Goal: Task Accomplishment & Management: Complete application form

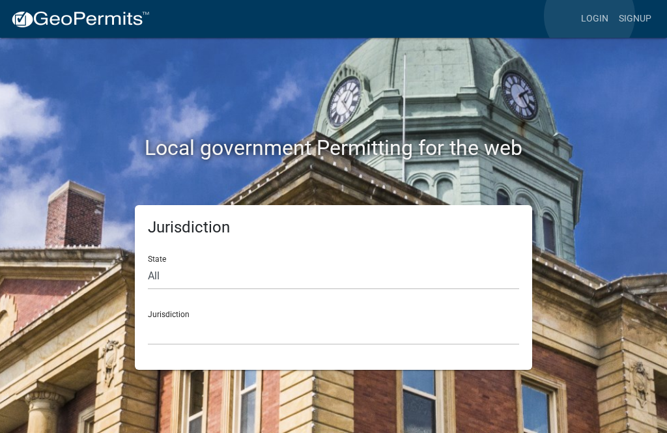
click at [589, 16] on link "Login" at bounding box center [594, 19] width 38 height 25
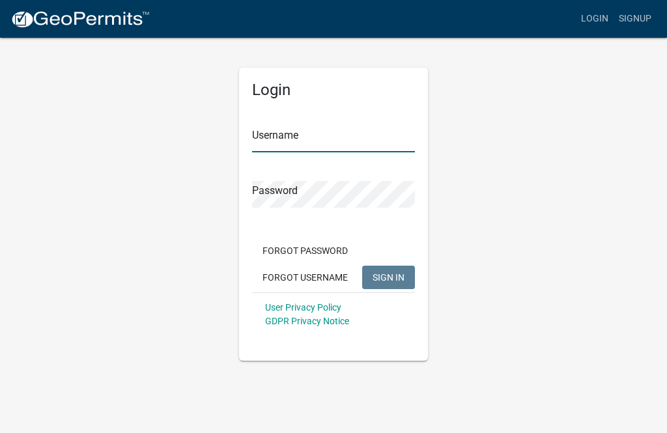
click at [337, 148] on input "Username" at bounding box center [333, 139] width 163 height 27
type input "nortonelectric52"
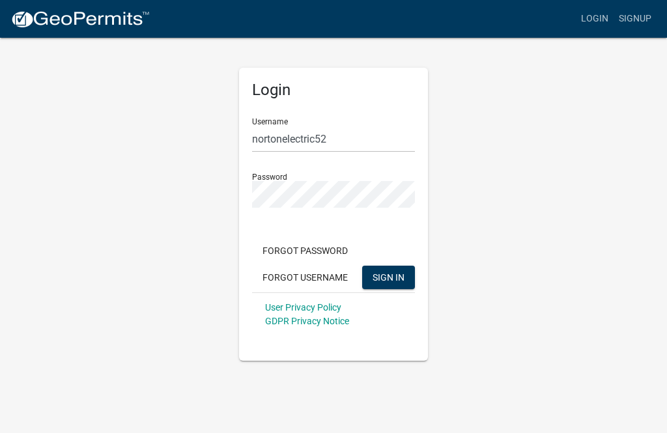
click at [388, 277] on button "SIGN IN" at bounding box center [388, 277] width 53 height 23
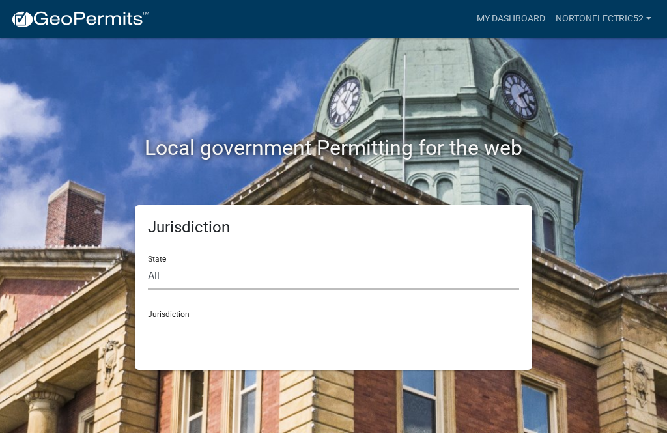
click at [423, 287] on select "All [US_STATE] [US_STATE] [US_STATE] [US_STATE] [US_STATE] [US_STATE] [US_STATE…" at bounding box center [333, 276] width 371 height 27
select select "[US_STATE]"
click at [352, 333] on select "City of [GEOGRAPHIC_DATA], [US_STATE] City of [GEOGRAPHIC_DATA], [US_STATE] Cit…" at bounding box center [333, 331] width 371 height 27
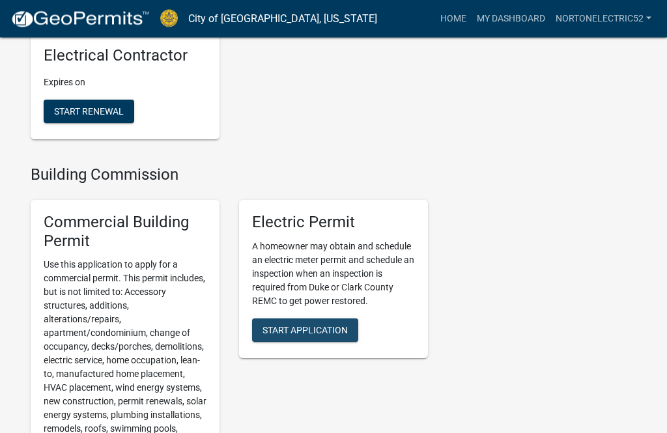
click at [320, 335] on span "Start Application" at bounding box center [304, 330] width 85 height 10
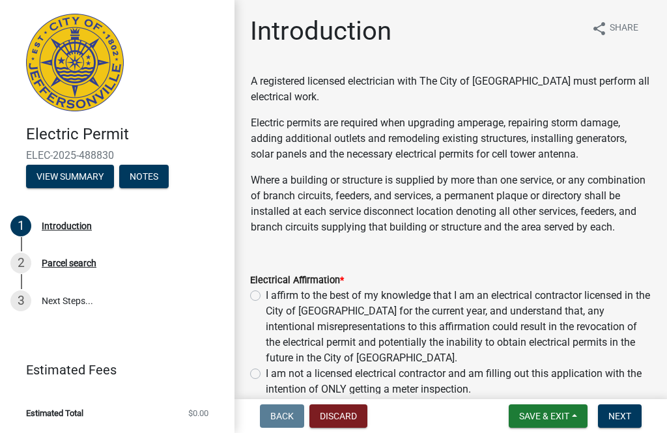
click at [266, 299] on label "I affirm to the best of my knowledge that I am an electrical contractor license…" at bounding box center [458, 327] width 385 height 78
click at [266, 296] on input "I affirm to the best of my knowledge that I am an electrical contractor license…" at bounding box center [270, 292] width 8 height 8
radio input "true"
click at [630, 421] on span "Next" at bounding box center [619, 416] width 23 height 10
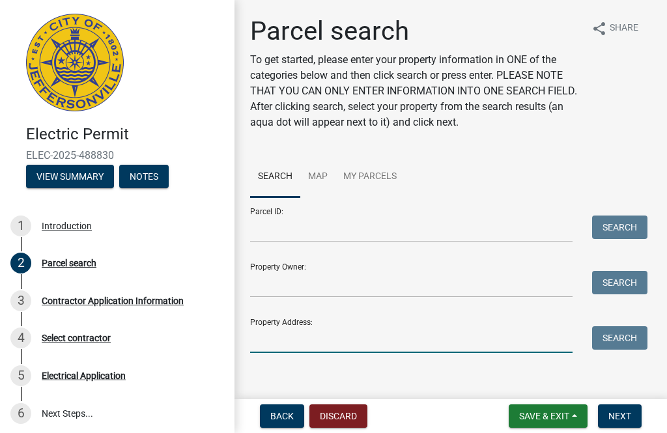
click at [465, 333] on input "Property Address:" at bounding box center [411, 339] width 322 height 27
type input "521 East Maple Street"
click at [625, 336] on button "Search" at bounding box center [619, 337] width 55 height 23
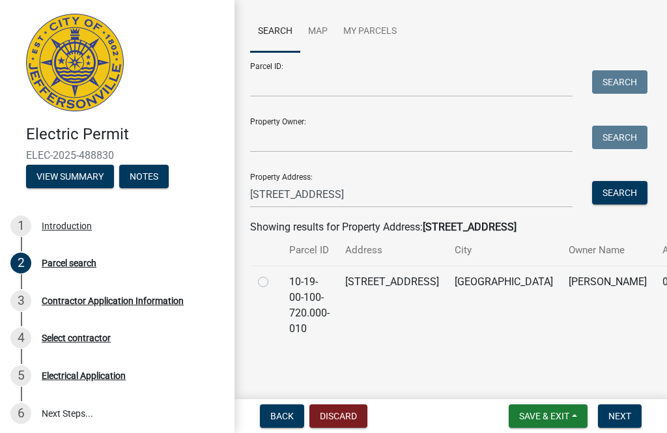
scroll to position [145, 0]
click at [273, 275] on label at bounding box center [273, 275] width 0 height 0
click at [273, 283] on input "radio" at bounding box center [277, 279] width 8 height 8
radio input "true"
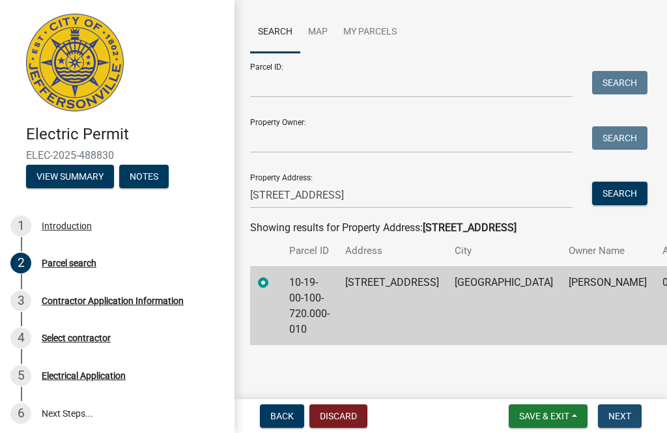
click at [626, 418] on span "Next" at bounding box center [619, 416] width 23 height 10
click at [624, 414] on span "Next" at bounding box center [619, 416] width 23 height 10
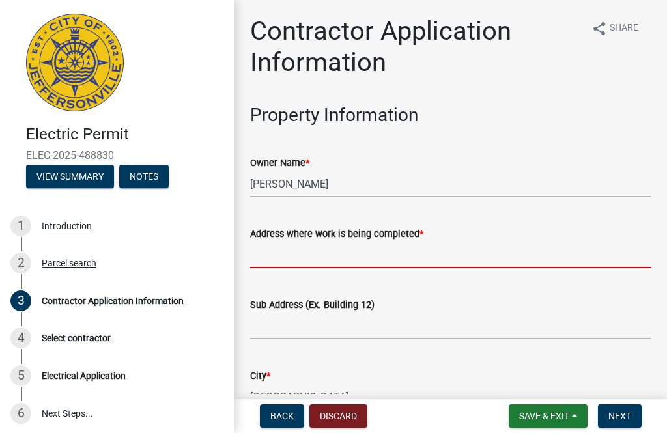
click at [527, 260] on input "Address where work is being completed *" at bounding box center [450, 255] width 401 height 27
type input "5"
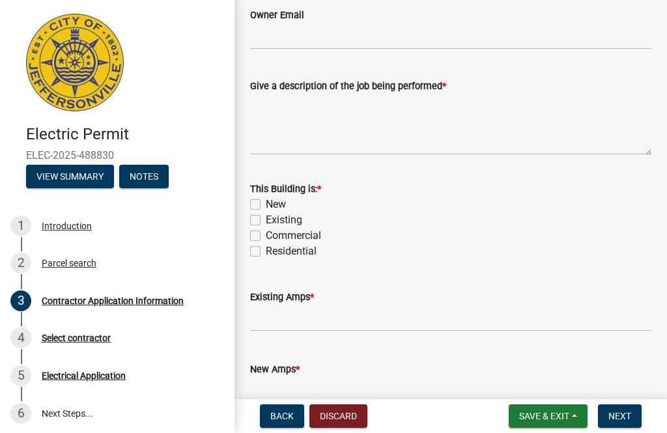
click at [559, 413] on span "Save & Exit" at bounding box center [544, 416] width 50 height 10
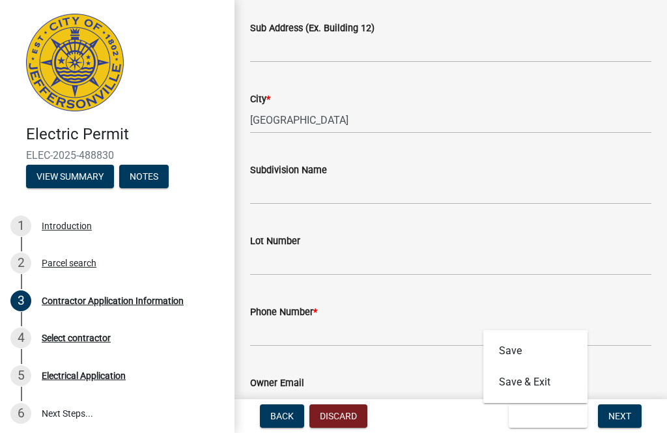
click at [280, 408] on button "Back" at bounding box center [282, 415] width 44 height 23
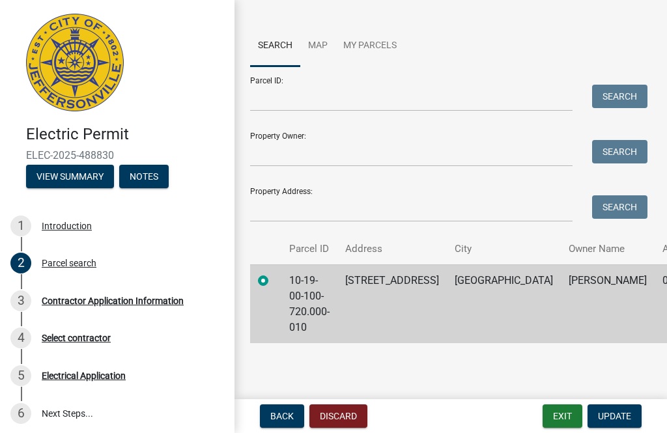
scroll to position [129, 0]
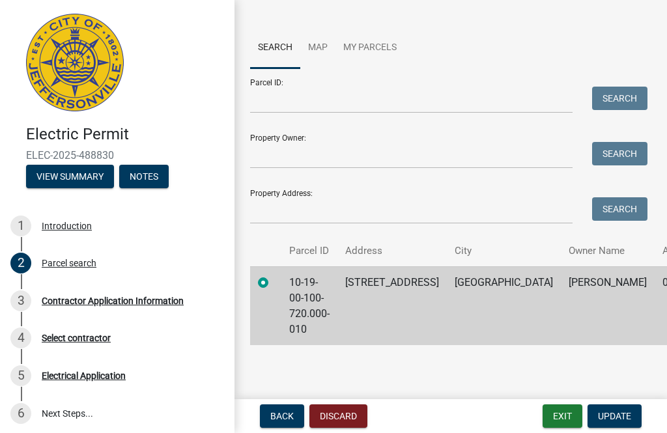
click at [273, 275] on label at bounding box center [273, 275] width 0 height 0
click at [273, 283] on input "radio" at bounding box center [277, 279] width 8 height 8
click at [273, 275] on label at bounding box center [273, 275] width 0 height 0
click at [273, 283] on input "radio" at bounding box center [277, 279] width 8 height 8
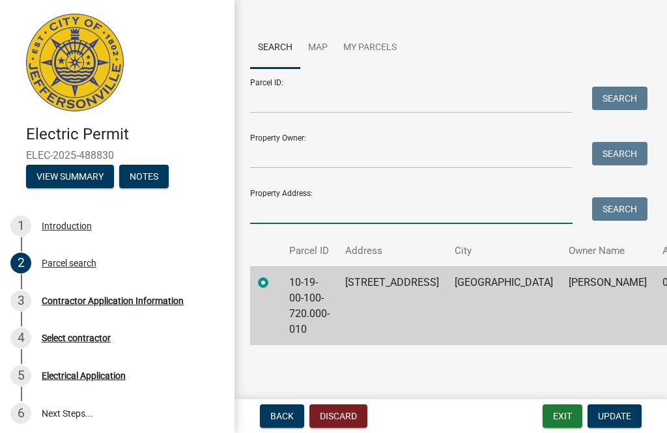
click at [275, 210] on input "Property Address:" at bounding box center [411, 210] width 322 height 27
click at [617, 208] on button "Search" at bounding box center [619, 208] width 55 height 23
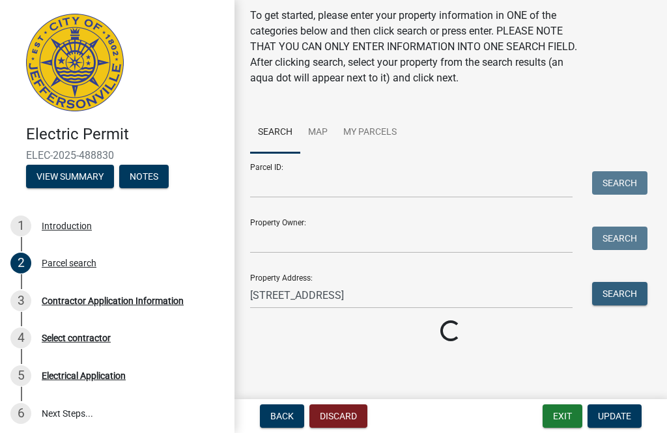
scroll to position [44, 0]
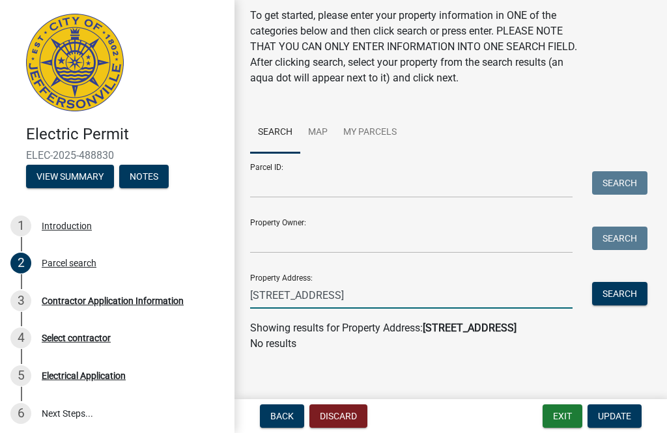
click at [503, 294] on input "[STREET_ADDRESS]" at bounding box center [411, 295] width 322 height 27
click at [616, 288] on button "Search" at bounding box center [619, 293] width 55 height 23
click at [544, 305] on input "[STREET_ADDRESS]" at bounding box center [411, 295] width 322 height 27
type input "207 [PERSON_NAME]"
click at [623, 293] on button "Search" at bounding box center [619, 293] width 55 height 23
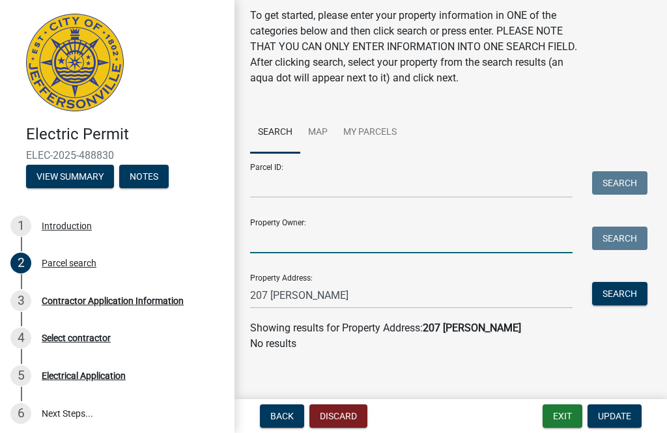
click at [279, 240] on input "Property Owner:" at bounding box center [411, 240] width 322 height 27
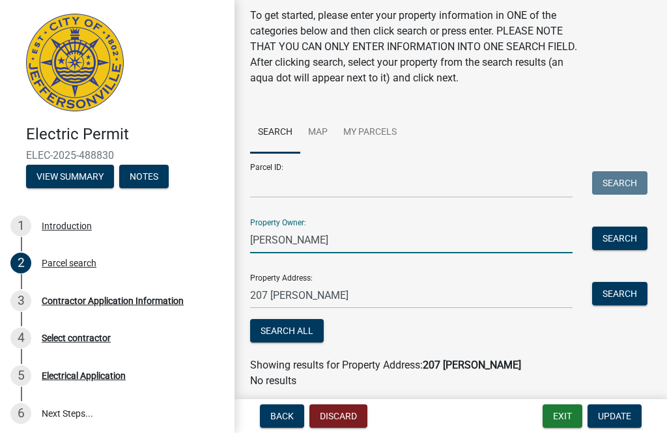
click at [271, 325] on button "Search All" at bounding box center [287, 330] width 74 height 23
click at [347, 233] on input "Mollie Keith" at bounding box center [411, 240] width 322 height 27
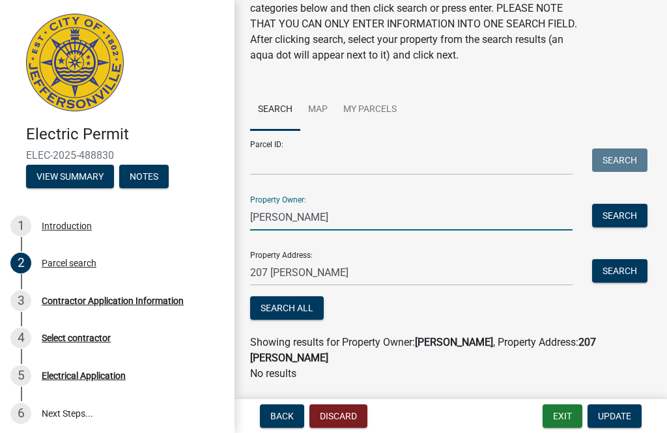
click at [333, 227] on input "Mollie Keith" at bounding box center [411, 217] width 322 height 27
type input "M"
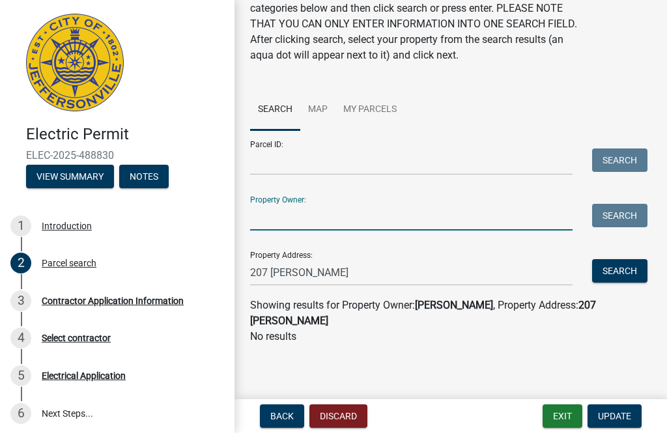
scroll to position [53, 0]
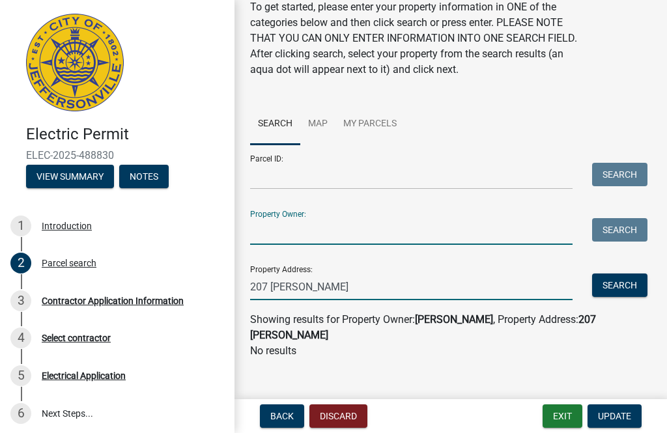
click at [336, 289] on input "207 [PERSON_NAME]" at bounding box center [411, 286] width 322 height 27
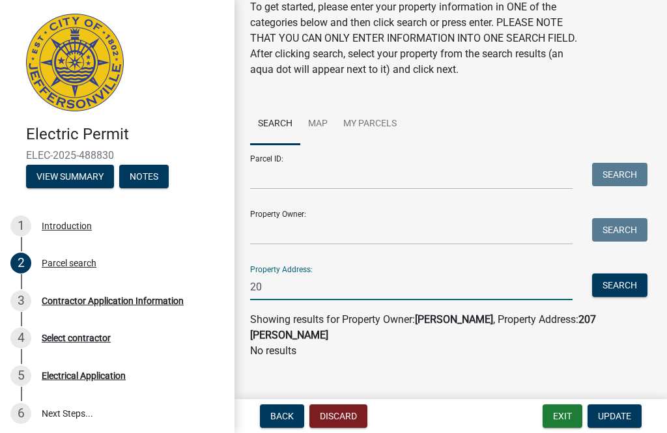
type input "2"
click at [607, 286] on button "Search" at bounding box center [619, 284] width 55 height 23
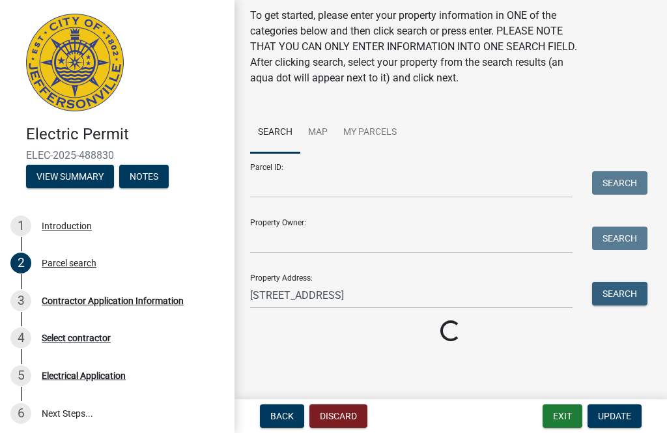
scroll to position [44, 0]
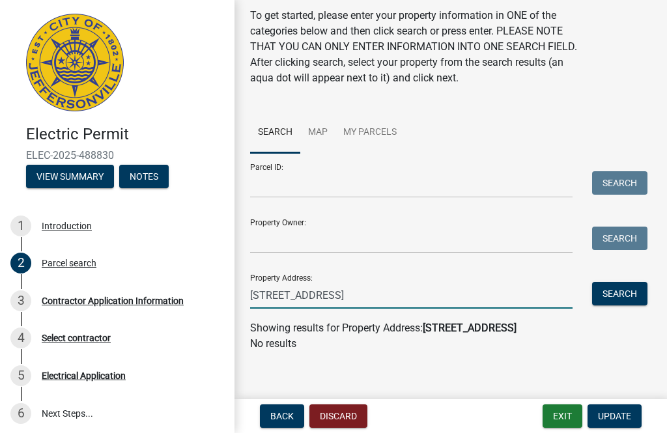
click at [406, 304] on input "[STREET_ADDRESS]" at bounding box center [411, 295] width 322 height 27
click at [617, 288] on button "Search" at bounding box center [619, 293] width 55 height 23
click at [337, 296] on input "207 [PERSON_NAME]" at bounding box center [411, 295] width 322 height 27
click at [615, 293] on button "Search" at bounding box center [619, 293] width 55 height 23
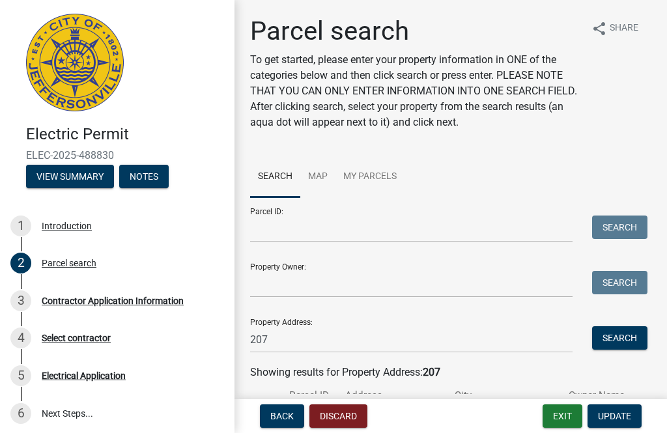
scroll to position [0, 0]
click at [304, 341] on input "207" at bounding box center [411, 339] width 322 height 27
type input "2"
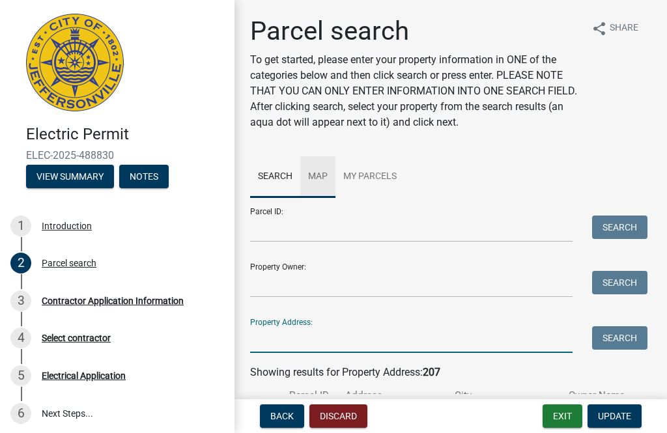
click at [321, 180] on link "Map" at bounding box center [317, 177] width 35 height 42
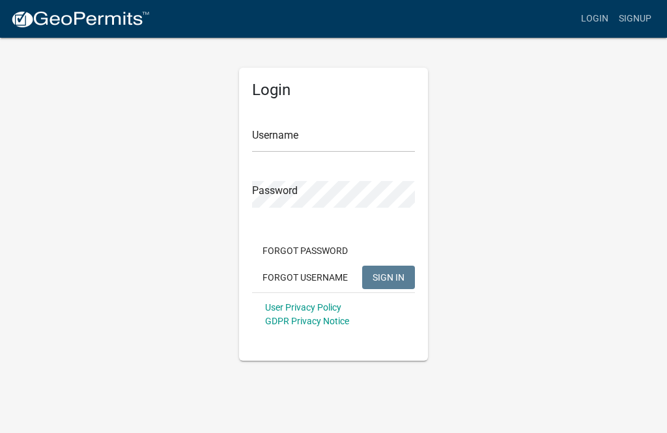
click at [603, 7] on link "Login" at bounding box center [594, 19] width 38 height 25
click at [587, 18] on link "Login" at bounding box center [594, 19] width 38 height 25
click at [369, 143] on input "Username" at bounding box center [333, 139] width 163 height 27
type input "nortonelectric52"
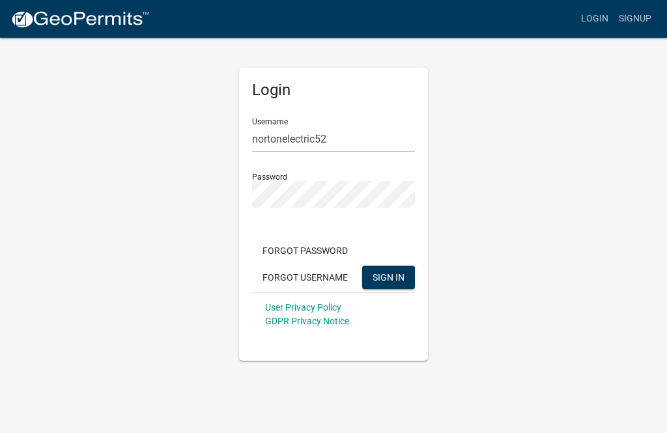
click at [388, 277] on button "SIGN IN" at bounding box center [388, 277] width 53 height 23
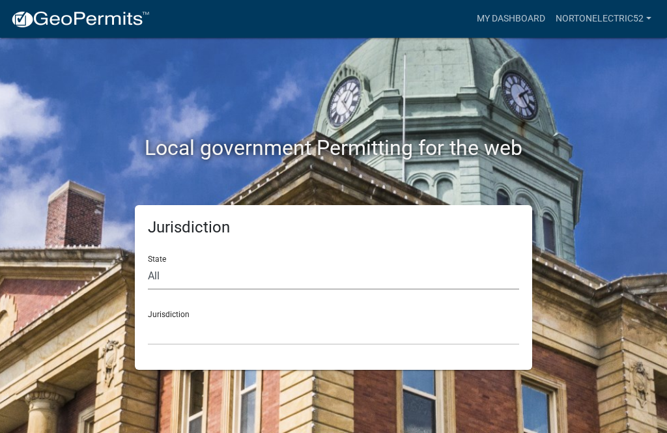
click at [474, 264] on select "All [US_STATE] [US_STATE] [US_STATE] [US_STATE] [US_STATE] [US_STATE] [US_STATE…" at bounding box center [333, 276] width 371 height 27
select select "[US_STATE]"
click at [353, 331] on select "City of [GEOGRAPHIC_DATA], [US_STATE] City of [GEOGRAPHIC_DATA], [US_STATE] Cit…" at bounding box center [333, 331] width 371 height 27
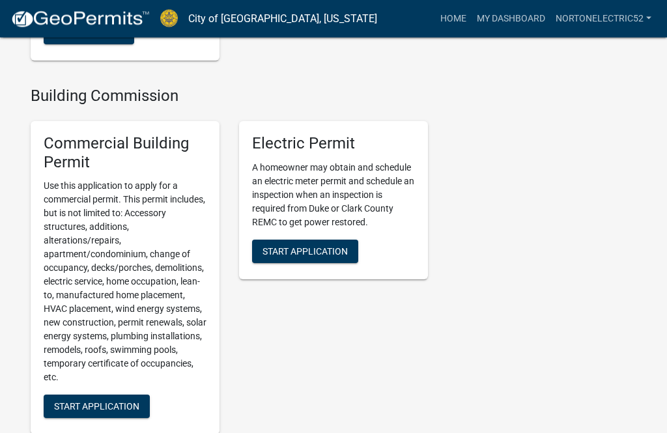
click at [340, 246] on span "Start Application" at bounding box center [304, 251] width 85 height 10
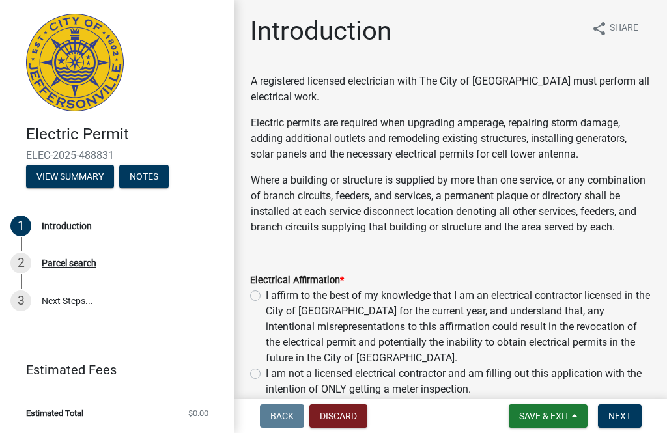
click at [270, 307] on label "I affirm to the best of my knowledge that I am an electrical contractor license…" at bounding box center [458, 327] width 385 height 78
click at [270, 296] on input "I affirm to the best of my knowledge that I am an electrical contractor license…" at bounding box center [270, 292] width 8 height 8
radio input "true"
click at [626, 424] on button "Next" at bounding box center [620, 415] width 44 height 23
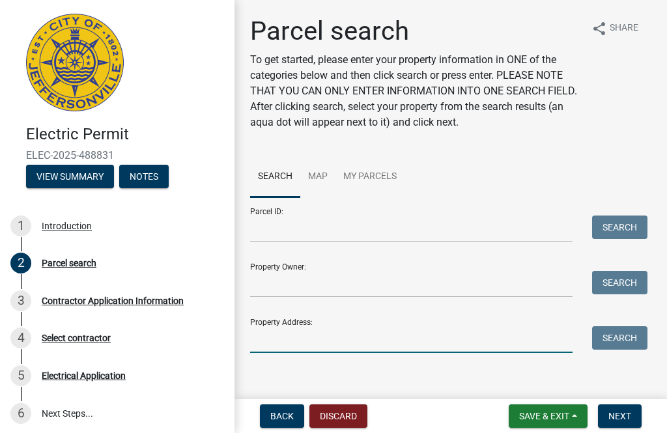
click at [436, 343] on input "Property Address:" at bounding box center [411, 339] width 322 height 27
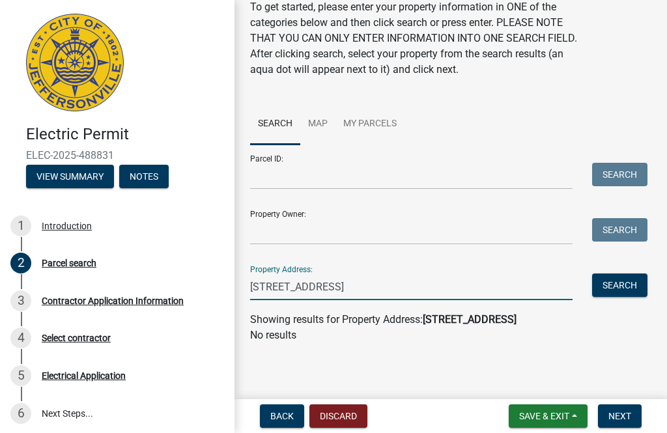
scroll to position [53, 0]
type input "2"
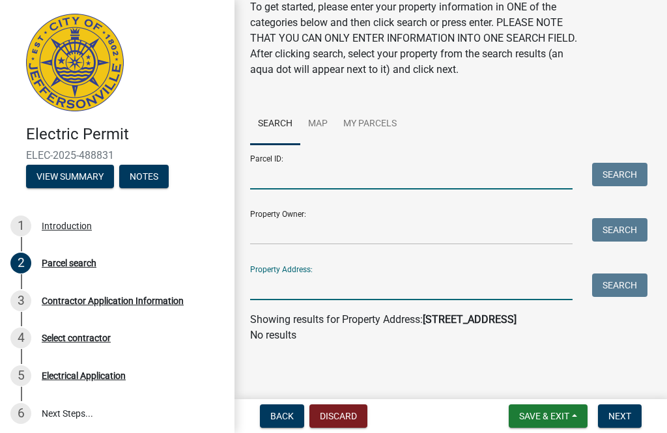
click at [266, 171] on input "Parcel ID:" at bounding box center [411, 176] width 322 height 27
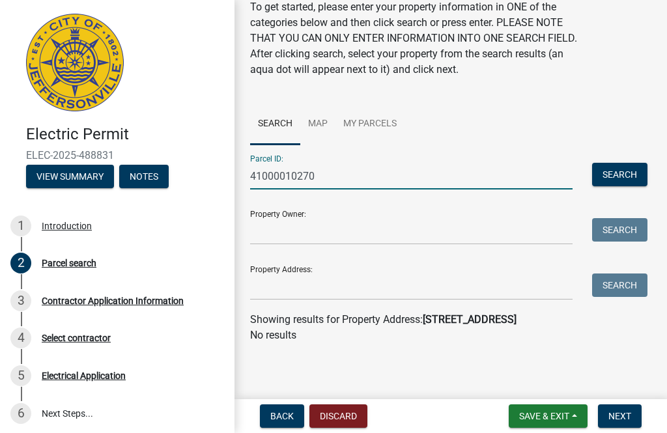
click at [615, 176] on button "Search" at bounding box center [619, 174] width 55 height 23
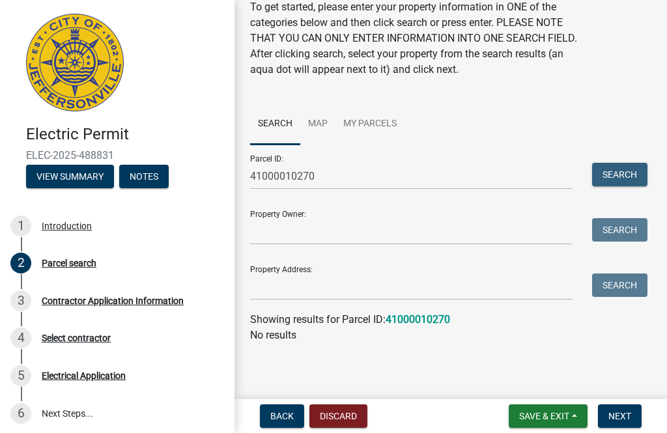
scroll to position [44, 0]
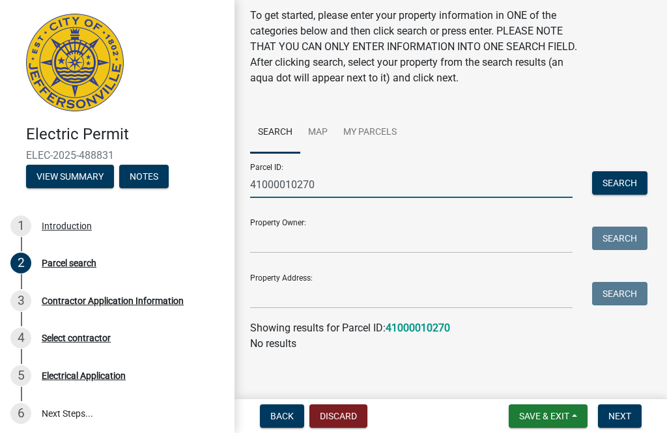
click at [417, 197] on input "41000010270" at bounding box center [411, 184] width 322 height 27
click at [433, 187] on input "41000010270" at bounding box center [411, 184] width 322 height 27
type input "4"
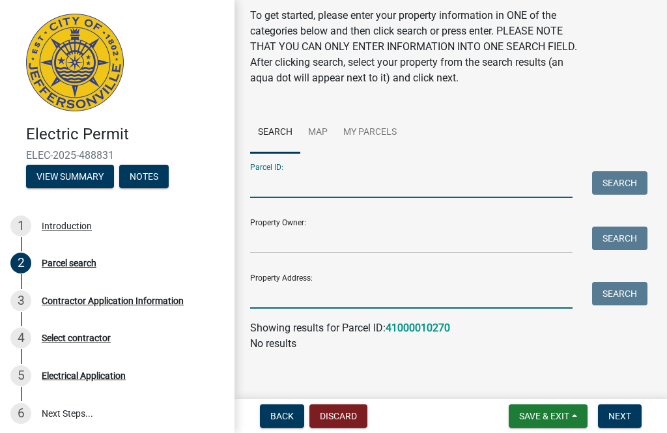
click at [377, 301] on input "Property Address:" at bounding box center [411, 295] width 322 height 27
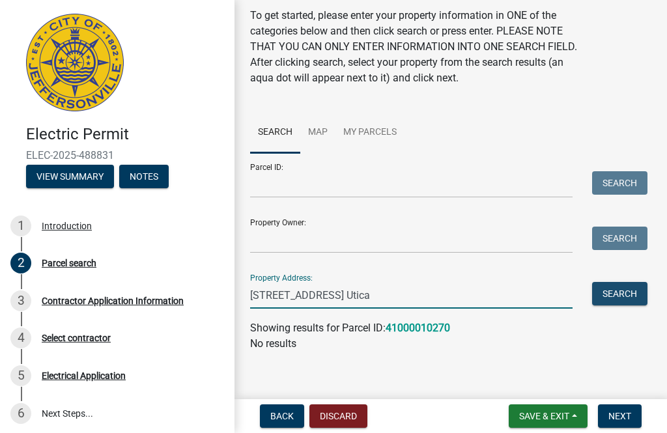
type input "[STREET_ADDRESS] Utica"
click at [613, 292] on button "Search" at bounding box center [619, 293] width 55 height 23
